Goal: Information Seeking & Learning: Learn about a topic

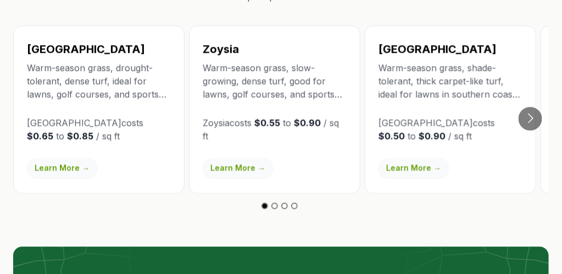
scroll to position [1978, 0]
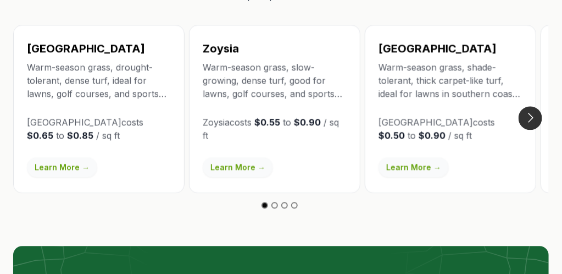
click at [531, 106] on button "Go to next slide" at bounding box center [531, 118] width 24 height 24
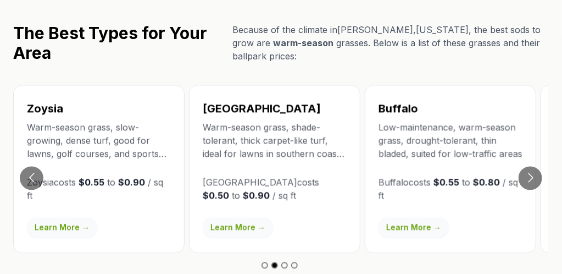
scroll to position [1813, 0]
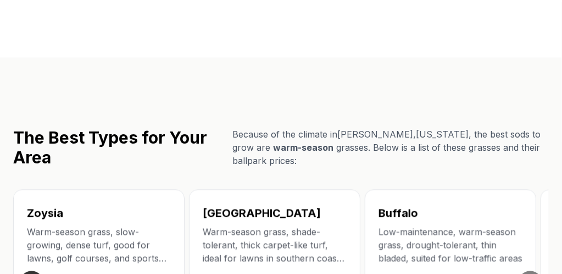
click at [24, 196] on div "Zoysia Warm-season grass, slow-growing, dense turf, good for lawns, golf course…" at bounding box center [98, 274] width 171 height 168
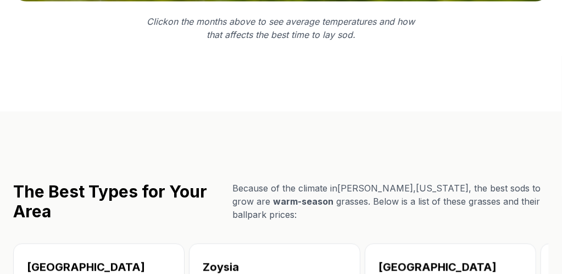
scroll to position [1758, 0]
